Goal: Task Accomplishment & Management: Manage account settings

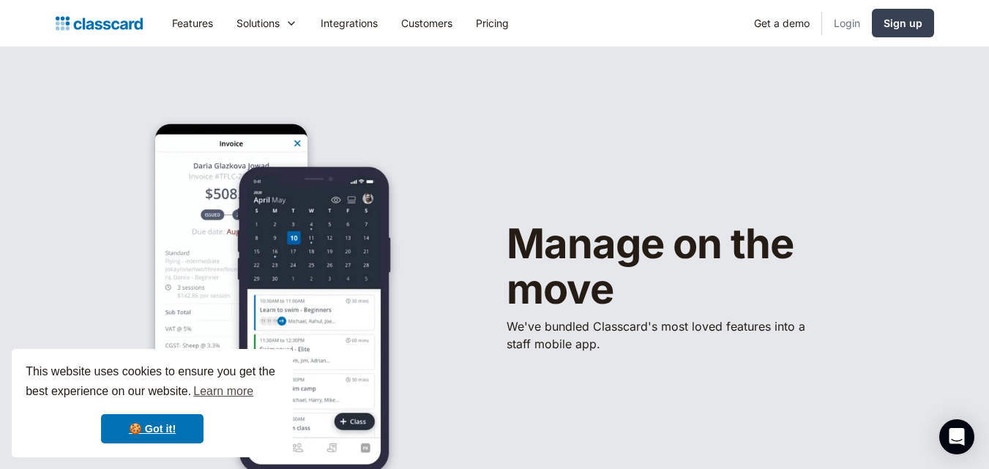
click at [838, 17] on link "Login" at bounding box center [847, 23] width 50 height 33
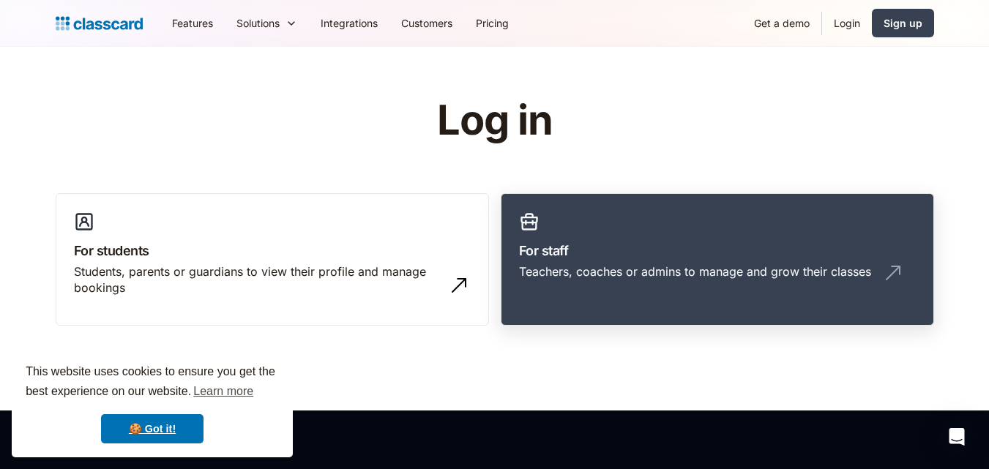
click at [632, 220] on link "For staff Teachers, coaches or admins to manage and grow their classes" at bounding box center [717, 259] width 433 height 133
